Goal: Check status: Check status

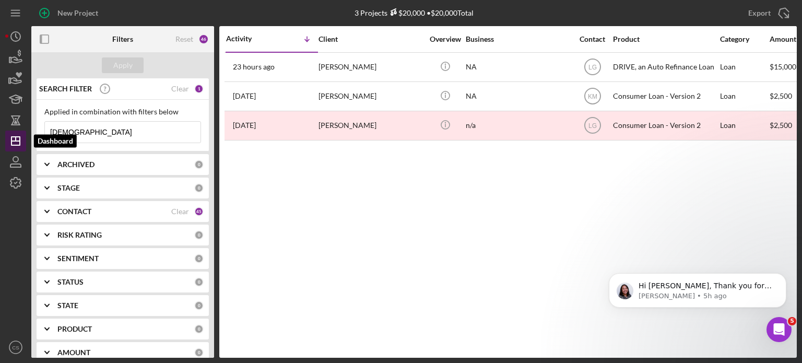
drag, startPoint x: 84, startPoint y: 133, endPoint x: 23, endPoint y: 134, distance: 61.1
click at [23, 134] on div "New Project 3 Projects $20,000 • $20,000 Total [PERSON_NAME] Export Icon/Export…" at bounding box center [400, 179] width 791 height 358
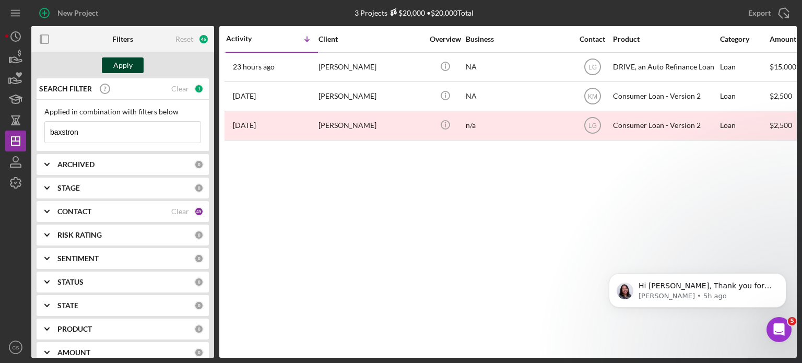
type input "baxstron"
click at [130, 62] on div "Apply" at bounding box center [122, 65] width 19 height 16
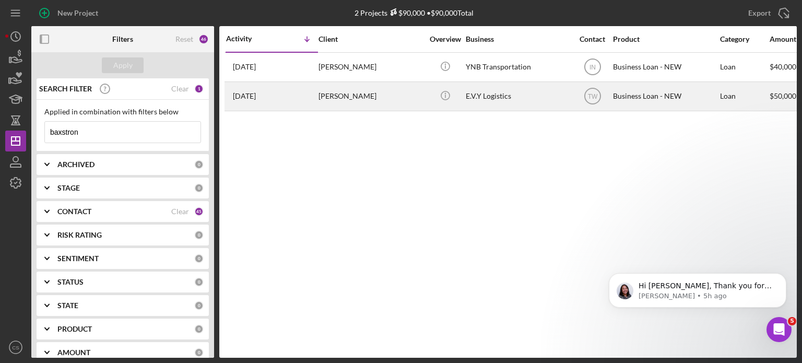
click at [249, 97] on time "[DATE]" at bounding box center [244, 96] width 23 height 8
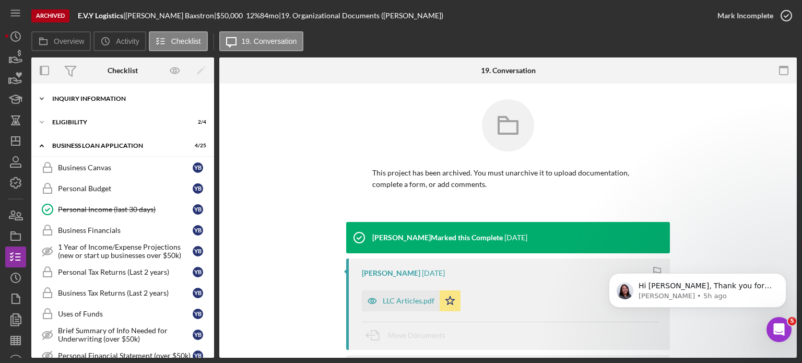
click at [42, 99] on icon "Icon/Expander" at bounding box center [41, 98] width 21 height 21
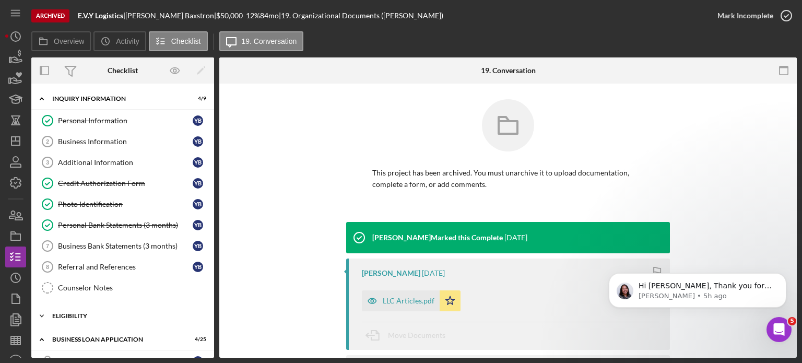
click at [37, 315] on icon "Icon/Expander" at bounding box center [41, 315] width 21 height 21
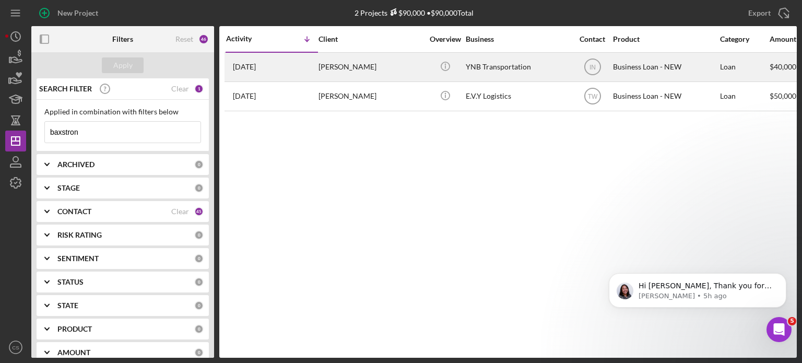
click at [247, 65] on time "[DATE]" at bounding box center [244, 67] width 23 height 8
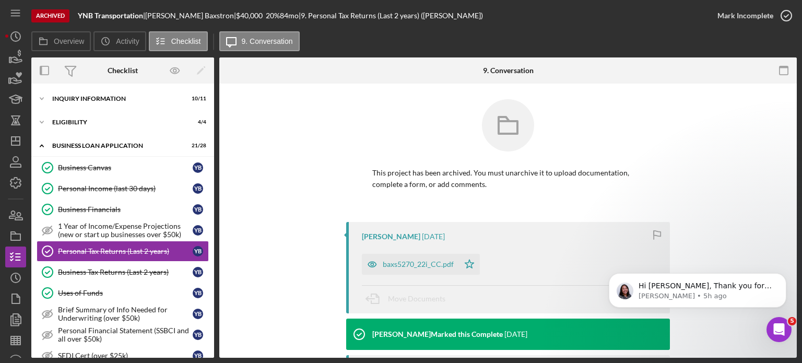
scroll to position [29, 0]
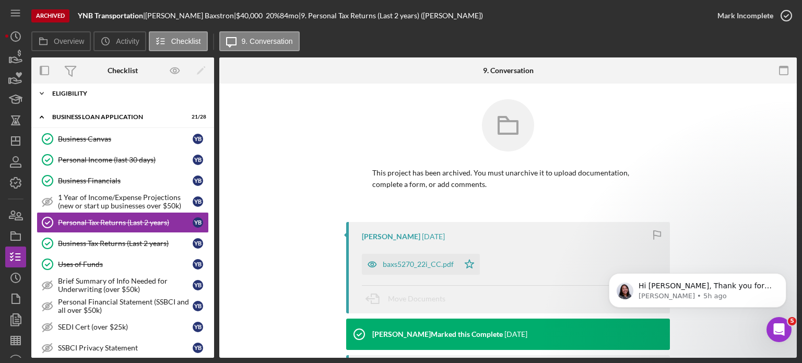
click at [42, 91] on icon "Icon/Expander" at bounding box center [41, 93] width 21 height 21
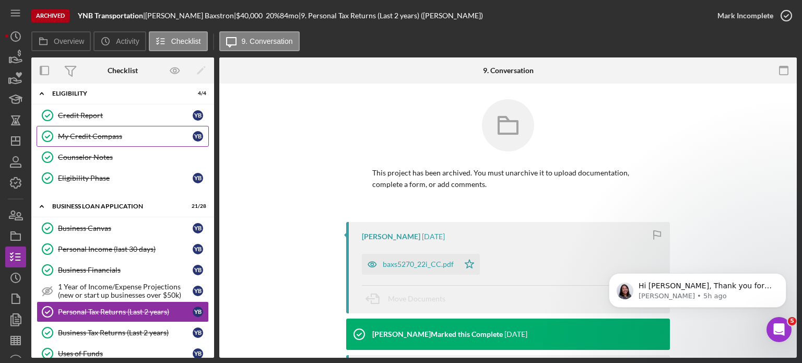
click at [77, 137] on div "My Credit Compass" at bounding box center [125, 136] width 135 height 8
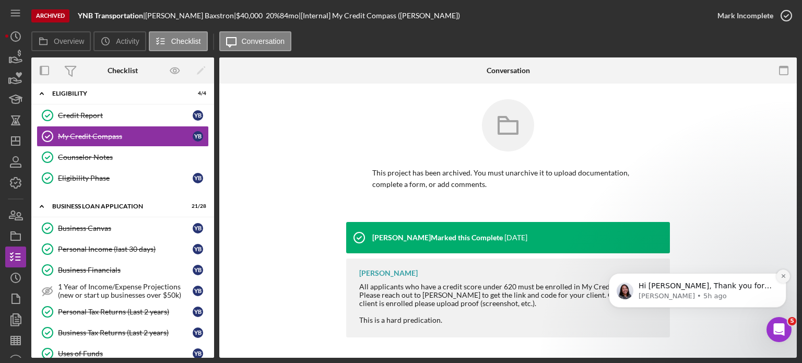
click at [783, 276] on icon "Dismiss notification" at bounding box center [783, 276] width 4 height 4
